Goal: Task Accomplishment & Management: Manage account settings

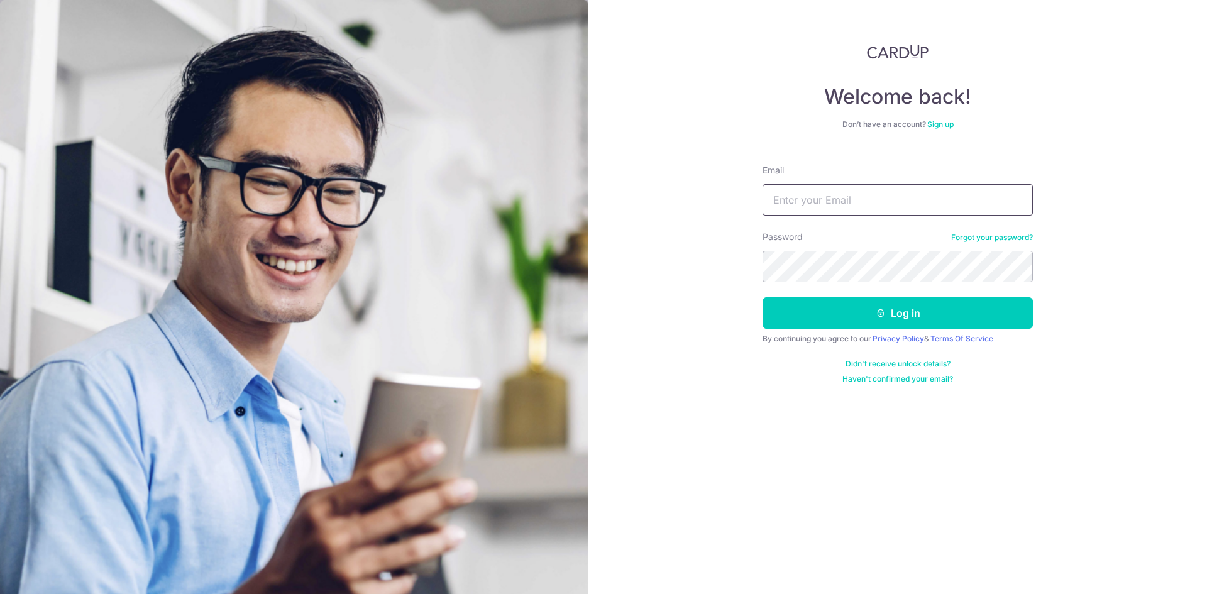
click at [851, 200] on input "Email" at bounding box center [898, 199] width 270 height 31
type input "[PERSON_NAME][EMAIL_ADDRESS][DOMAIN_NAME]"
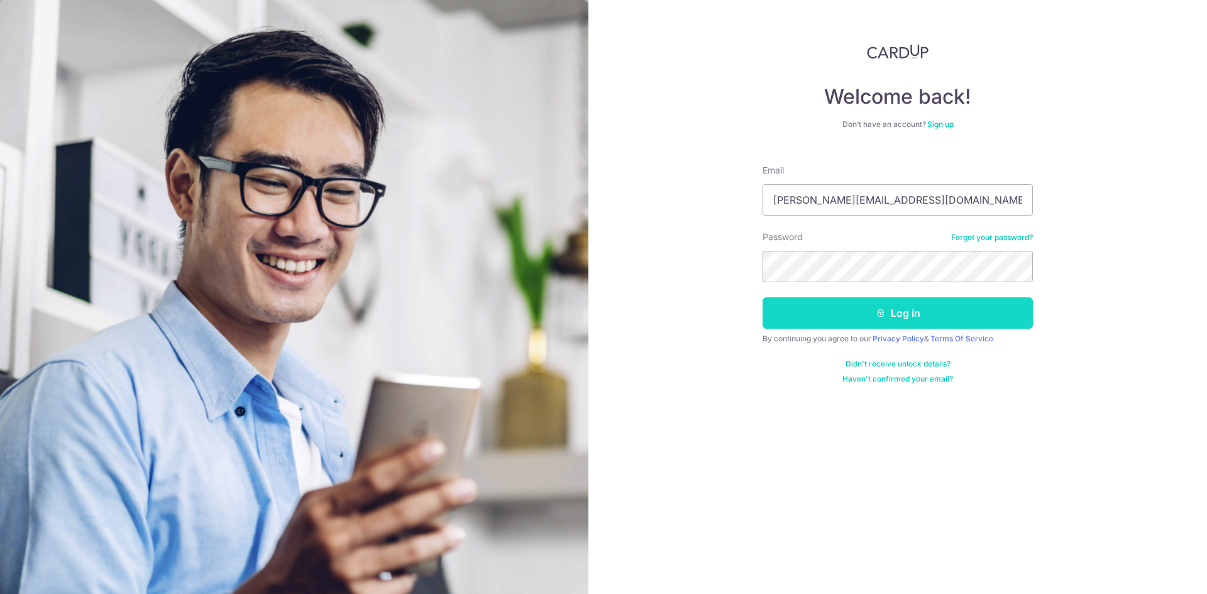
click at [861, 318] on button "Log in" at bounding box center [898, 312] width 270 height 31
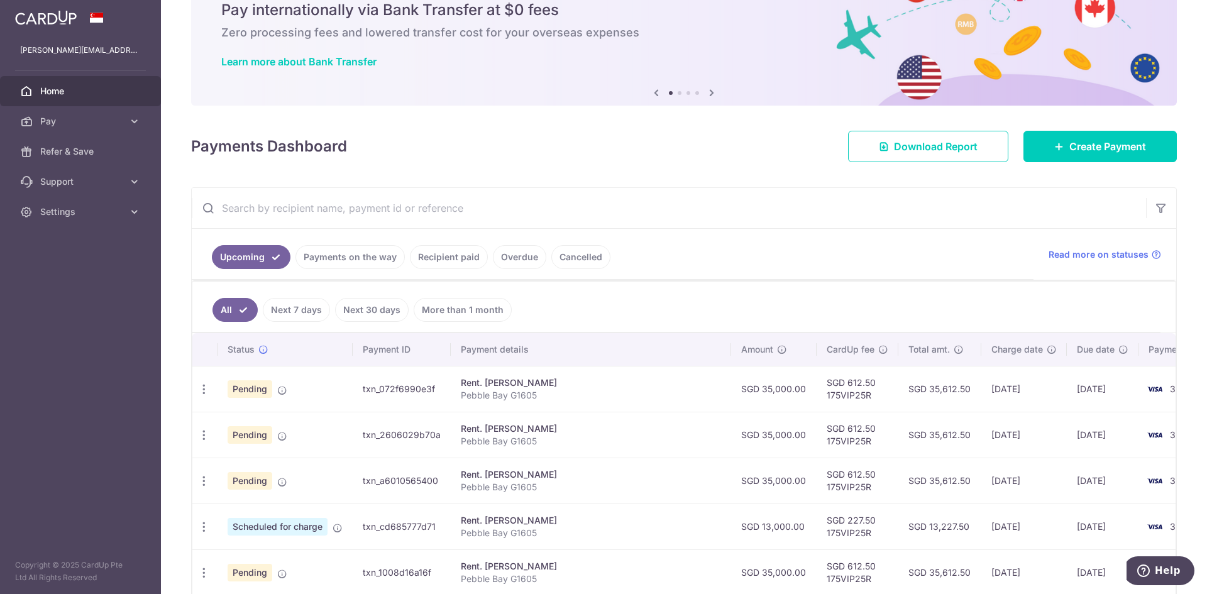
scroll to position [126, 0]
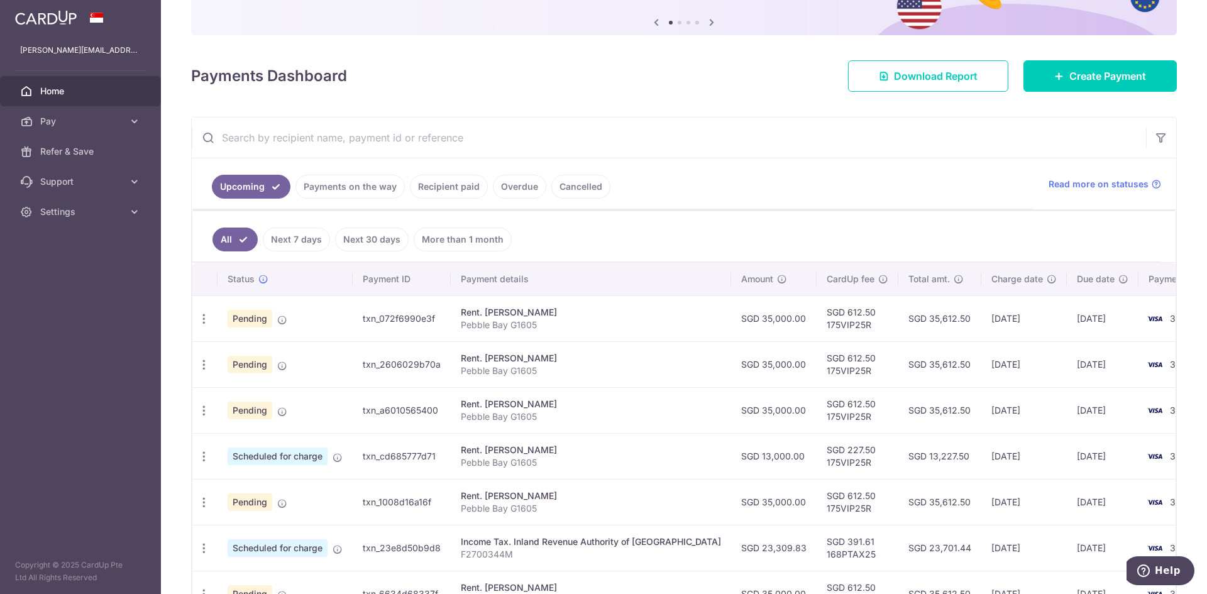
click at [465, 188] on link "Recipient paid" at bounding box center [449, 187] width 78 height 24
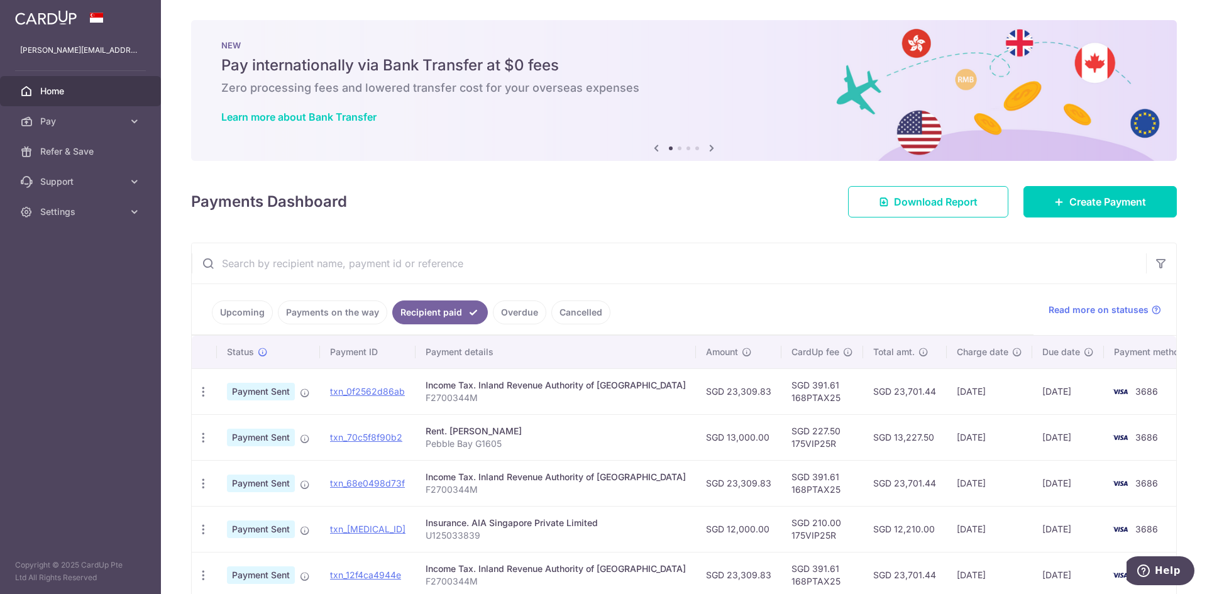
click at [328, 313] on link "Payments on the way" at bounding box center [332, 313] width 109 height 24
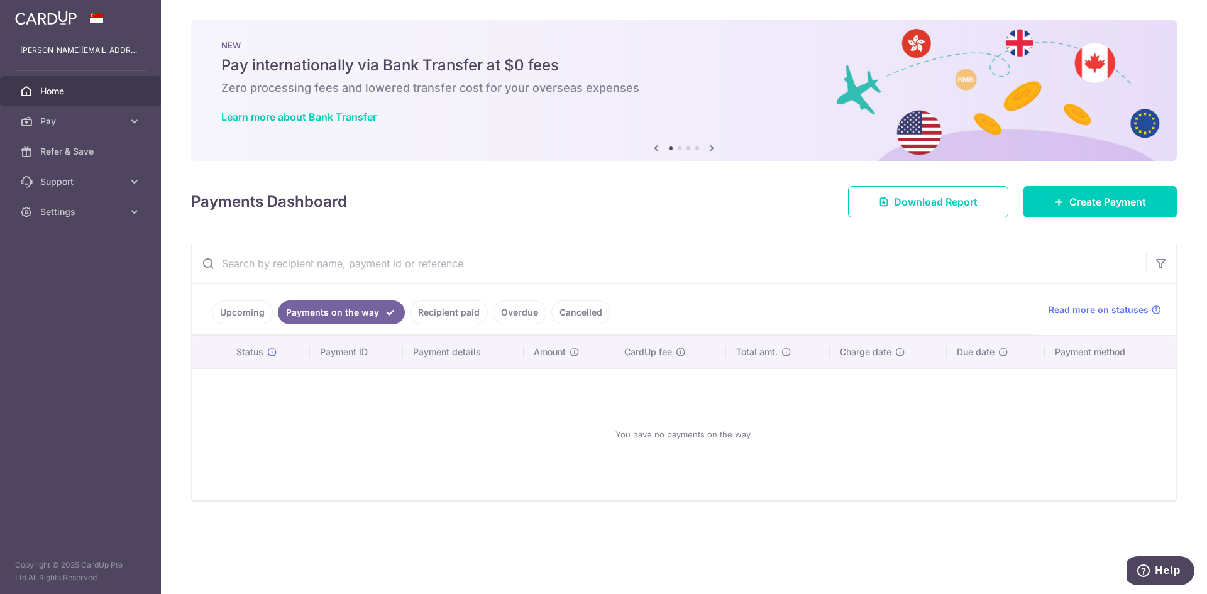
click at [520, 309] on link "Overdue" at bounding box center [519, 313] width 53 height 24
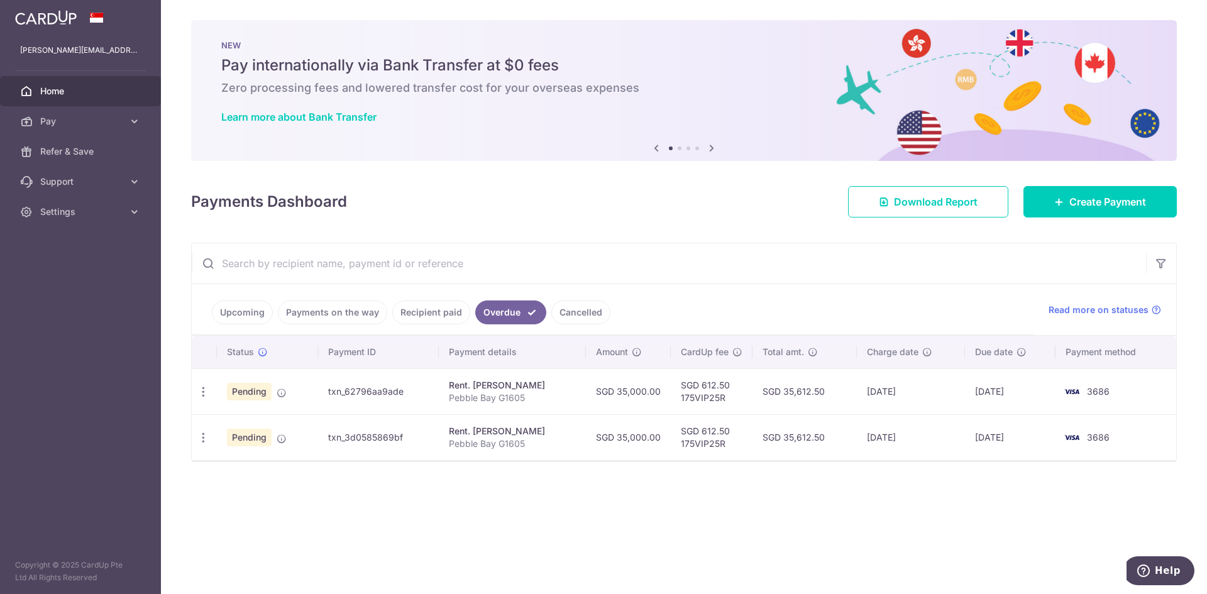
click at [565, 311] on link "Cancelled" at bounding box center [580, 313] width 59 height 24
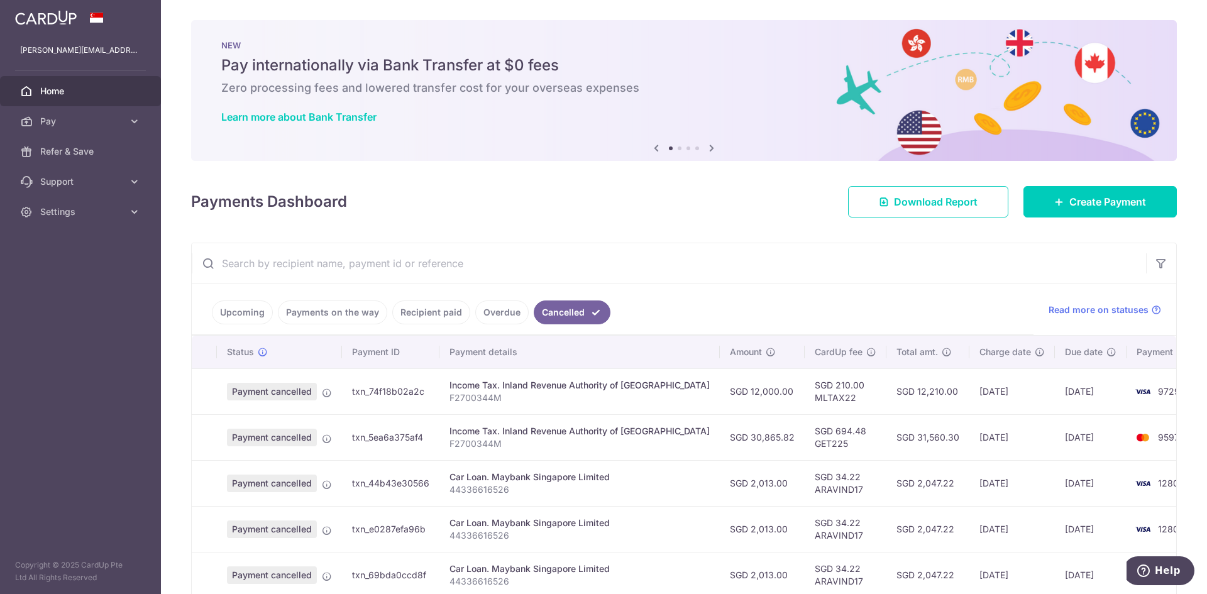
click at [505, 318] on link "Overdue" at bounding box center [501, 313] width 53 height 24
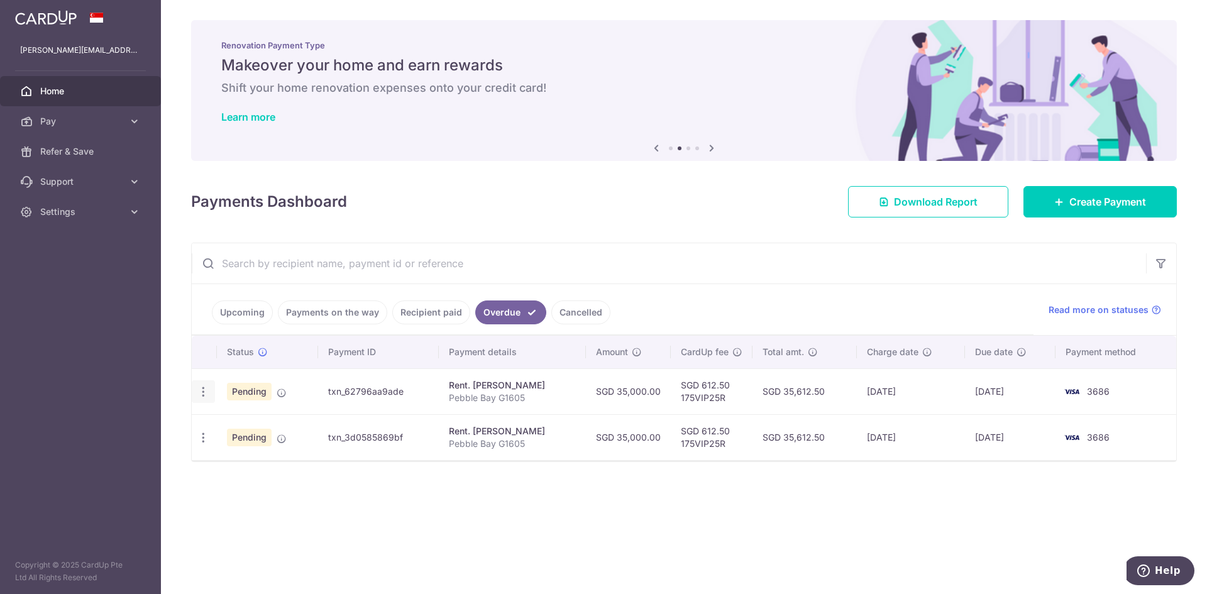
click at [208, 396] on icon "button" at bounding box center [203, 391] width 13 height 13
click at [234, 457] on span "Cancel payment" at bounding box center [270, 457] width 84 height 15
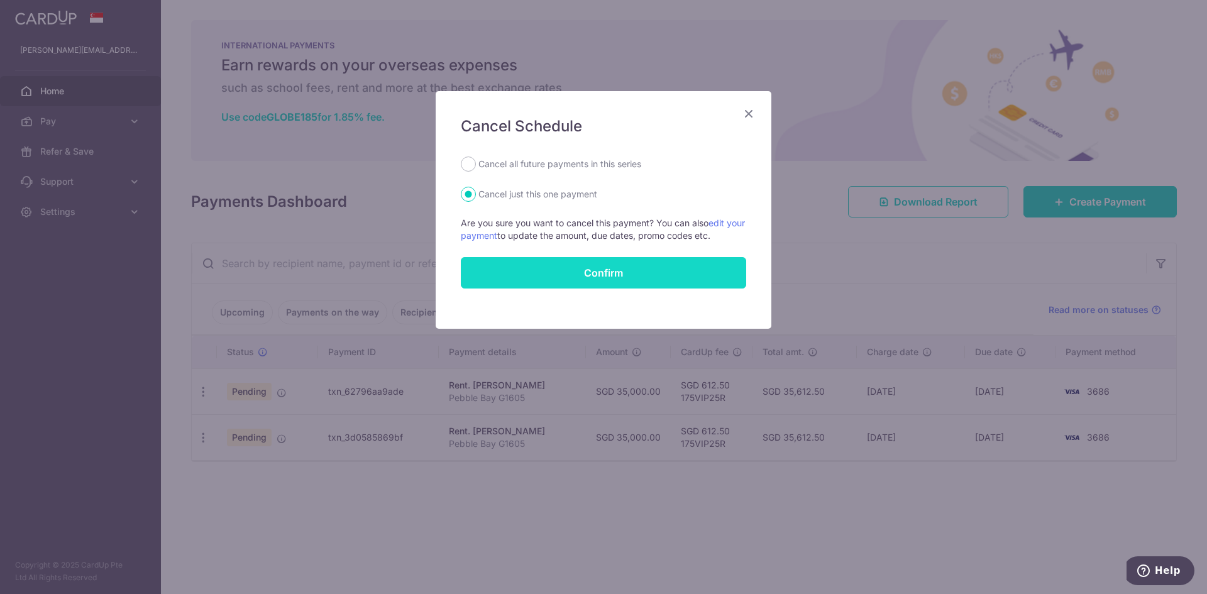
click at [515, 280] on button "Confirm" at bounding box center [603, 272] width 285 height 31
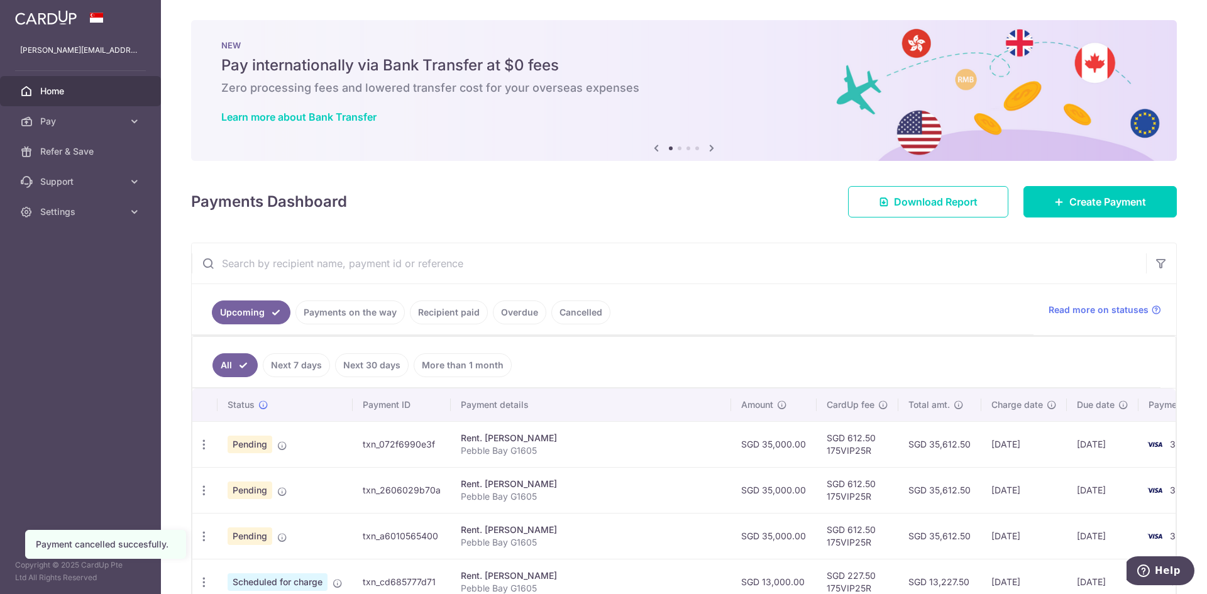
click at [507, 315] on link "Overdue" at bounding box center [519, 313] width 53 height 24
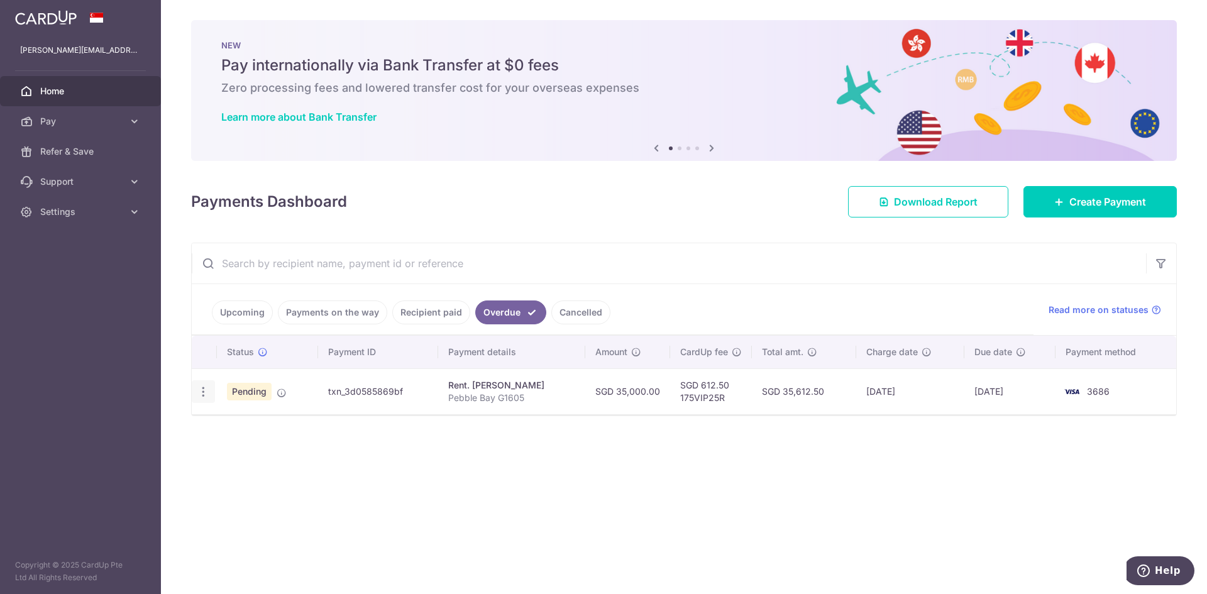
click at [202, 395] on icon "button" at bounding box center [203, 391] width 13 height 13
click at [248, 460] on span "Cancel payment" at bounding box center [270, 457] width 84 height 15
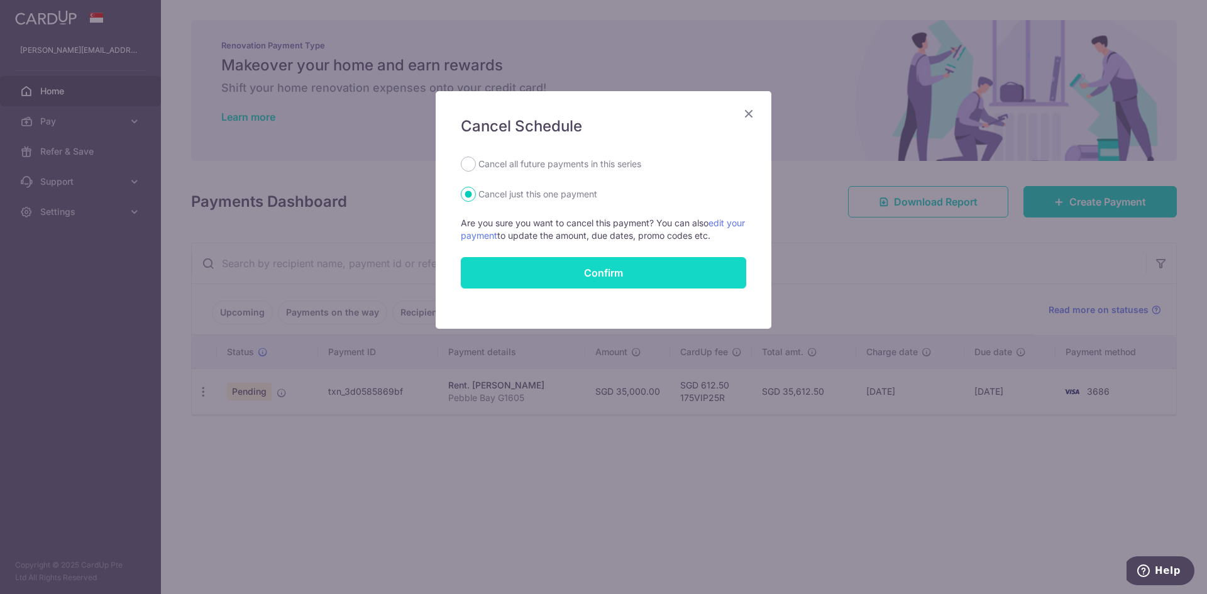
click at [524, 280] on button "Confirm" at bounding box center [603, 272] width 285 height 31
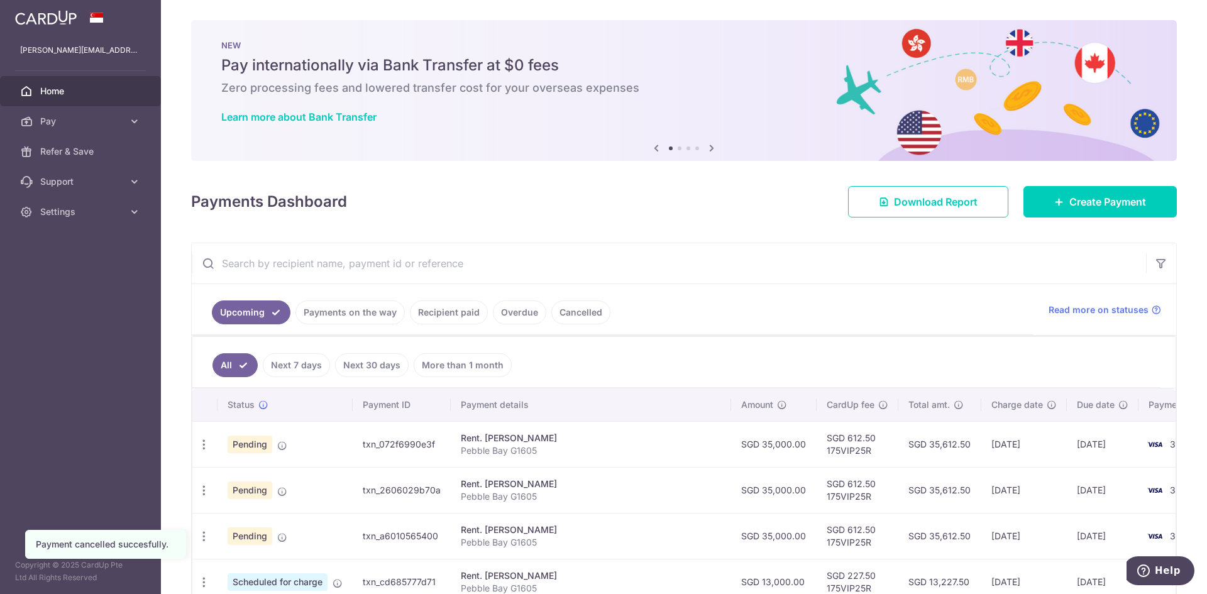
click at [355, 318] on link "Payments on the way" at bounding box center [350, 313] width 109 height 24
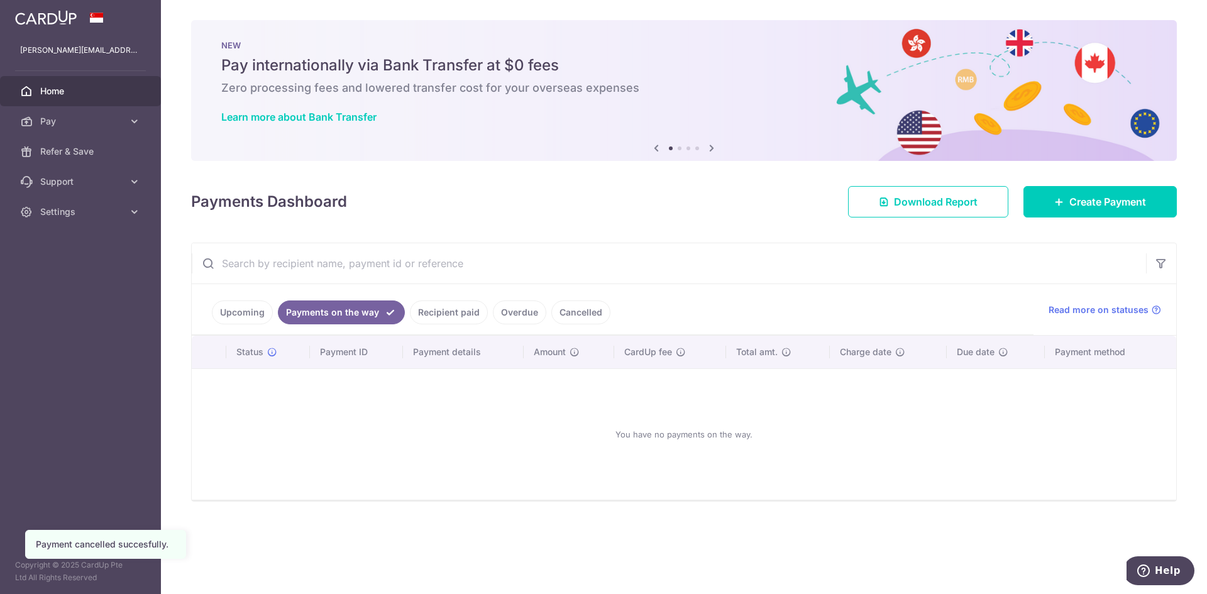
click at [463, 309] on link "Recipient paid" at bounding box center [449, 313] width 78 height 24
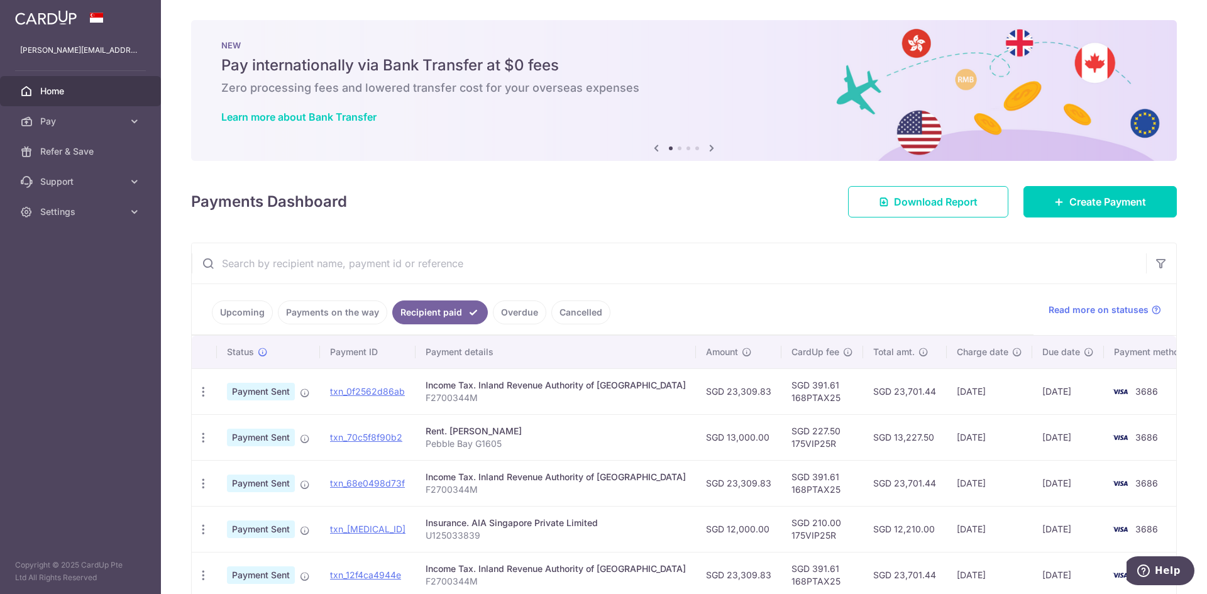
click at [500, 313] on link "Overdue" at bounding box center [519, 313] width 53 height 24
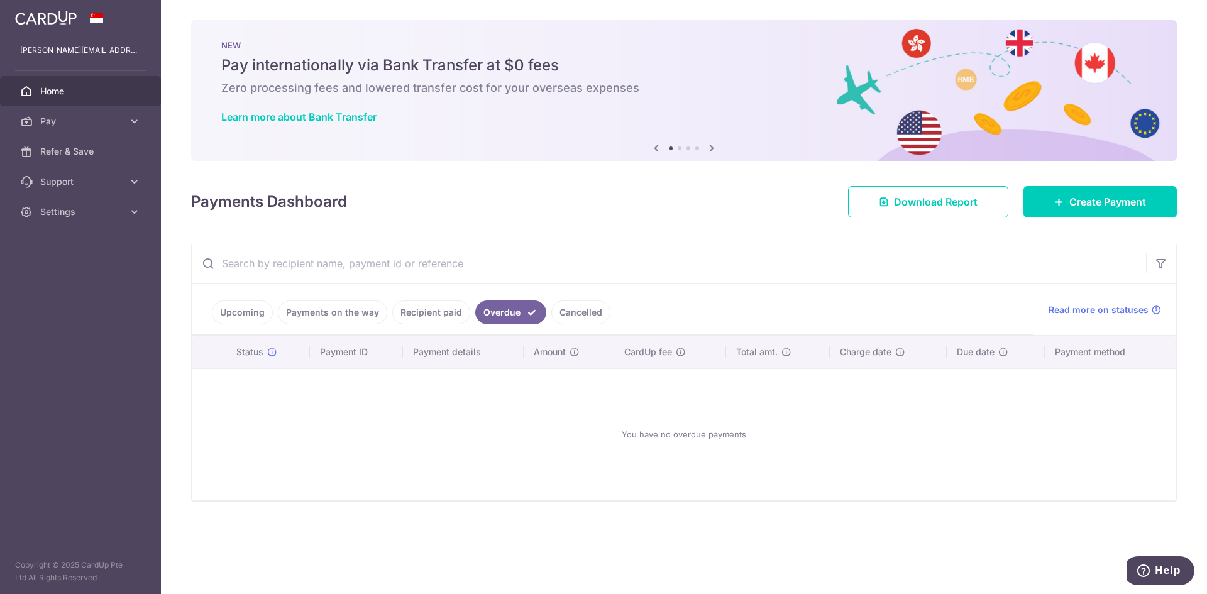
click at [565, 315] on link "Cancelled" at bounding box center [580, 313] width 59 height 24
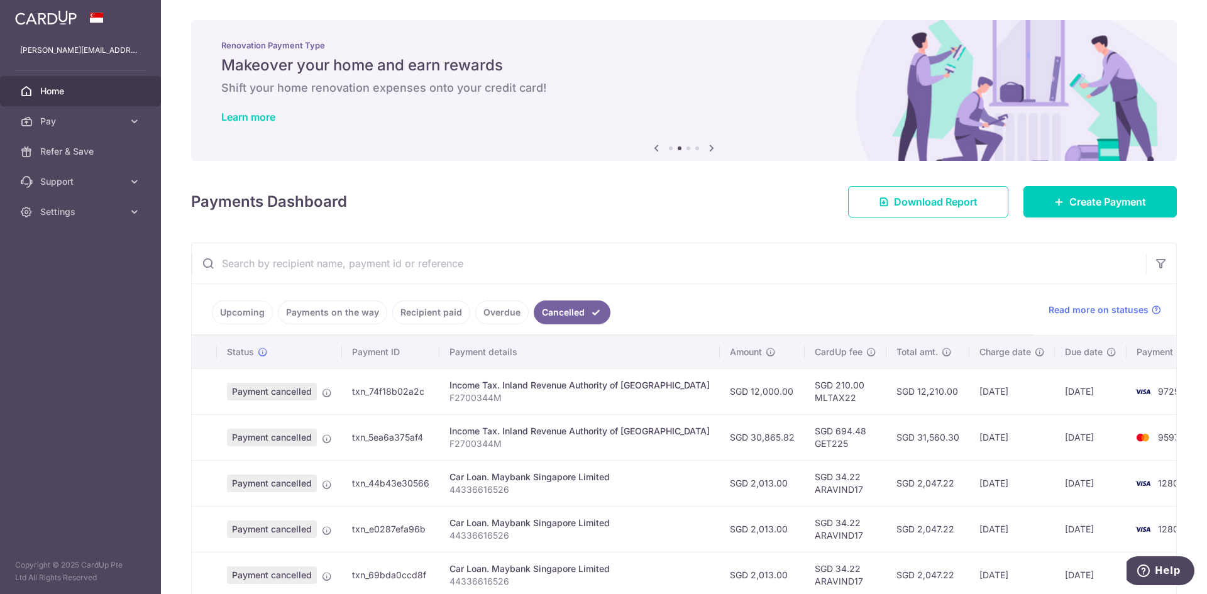
click at [319, 316] on link "Payments on the way" at bounding box center [332, 313] width 109 height 24
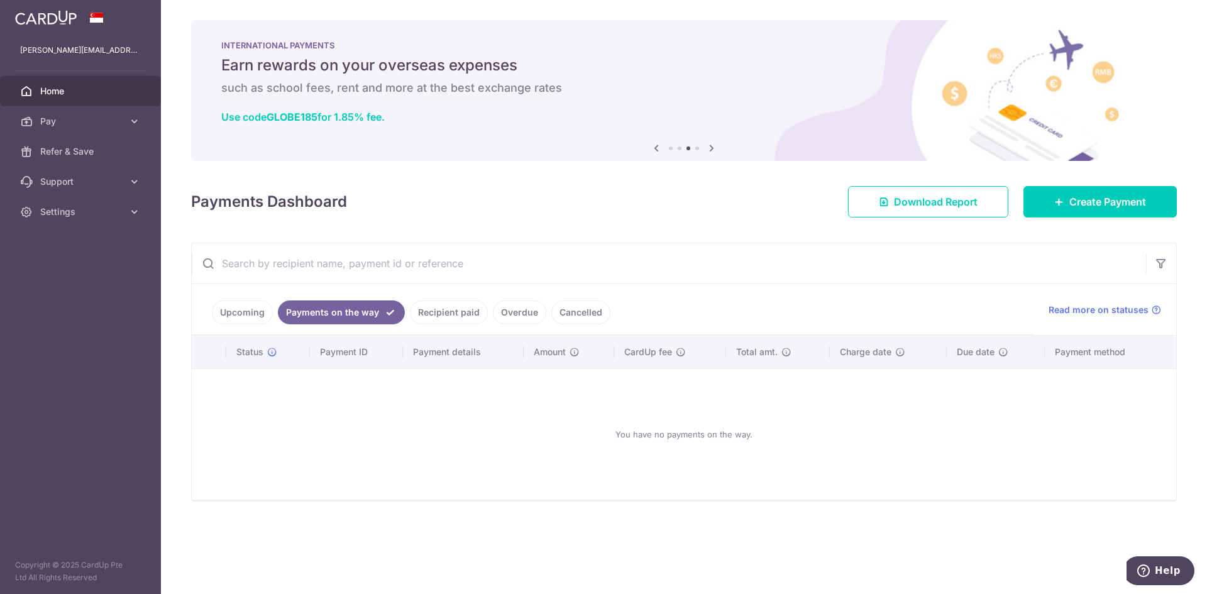
click at [245, 316] on link "Upcoming" at bounding box center [242, 313] width 61 height 24
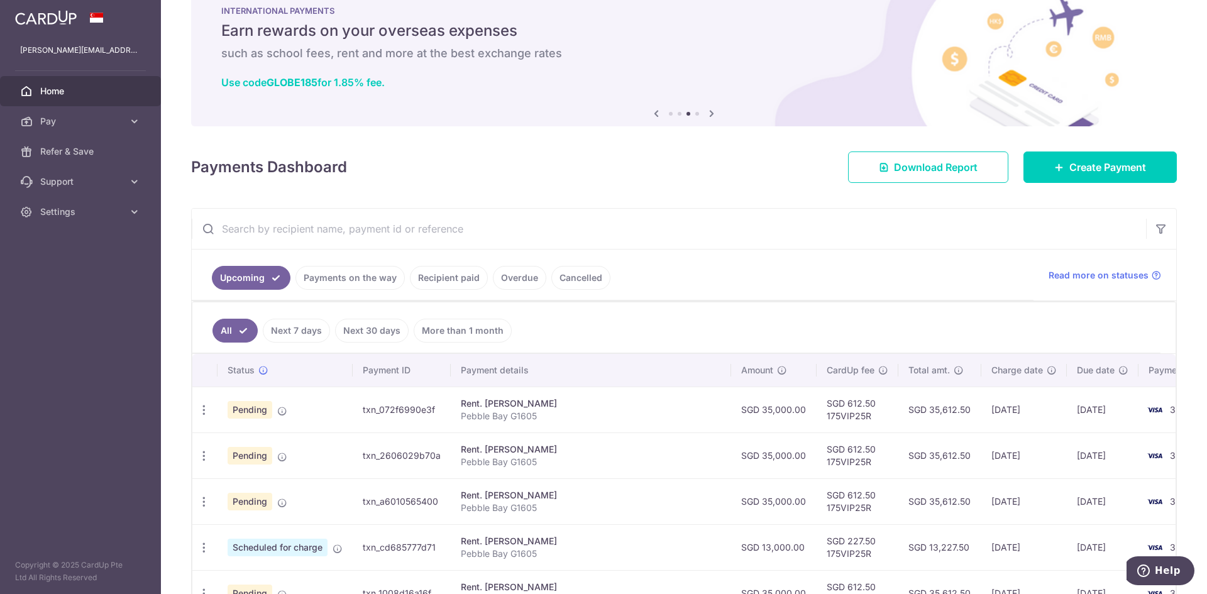
scroll to position [63, 0]
